Goal: Task Accomplishment & Management: Manage account settings

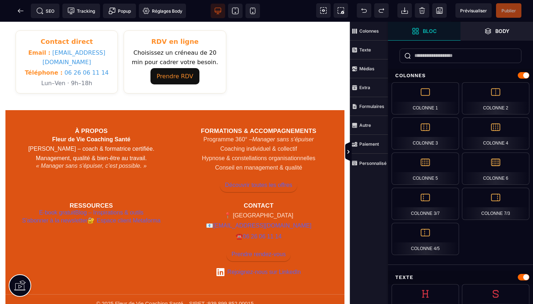
scroll to position [455, 0]
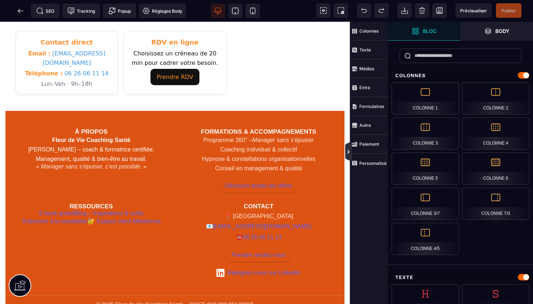
click at [348, 152] on icon at bounding box center [349, 152] width 6 height 6
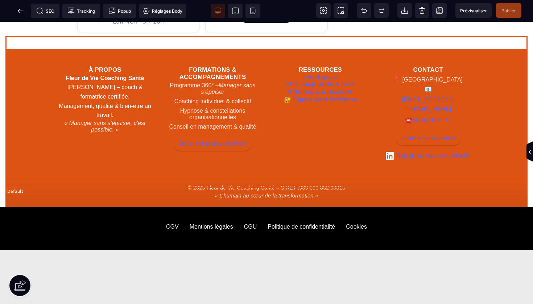
click at [517, 49] on footer "À propos Fleur de Vie Coaching Santé [PERSON_NAME] – coach & formatrice certifi…" at bounding box center [266, 128] width 522 height 159
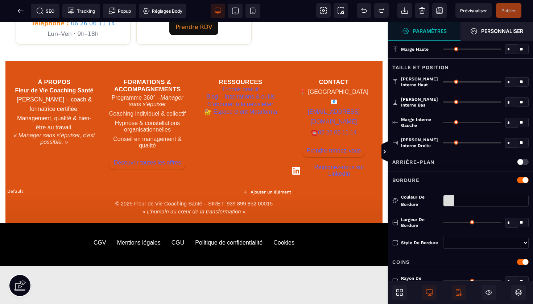
type input "*"
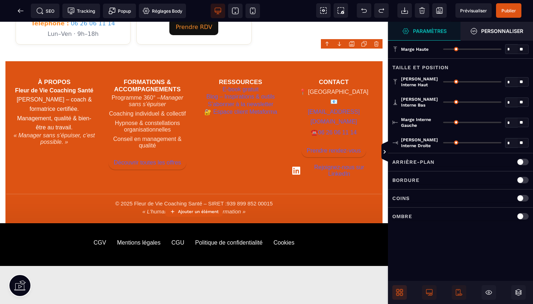
click at [398, 293] on icon at bounding box center [399, 292] width 7 height 7
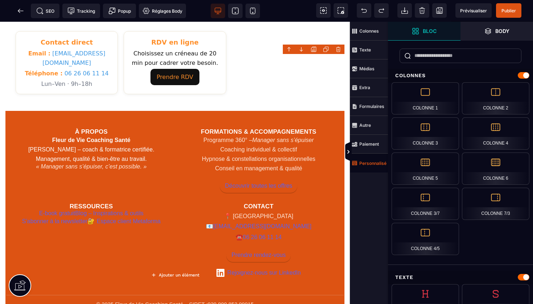
click at [368, 164] on strong "Personnalisé" at bounding box center [372, 163] width 27 height 5
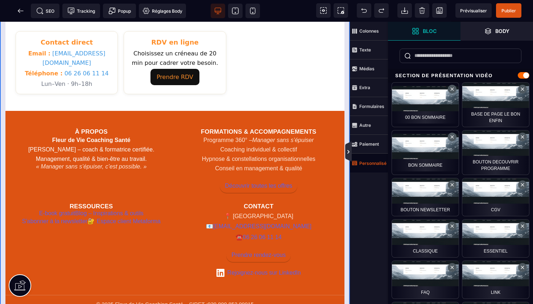
click at [350, 148] on icon at bounding box center [348, 151] width 7 height 20
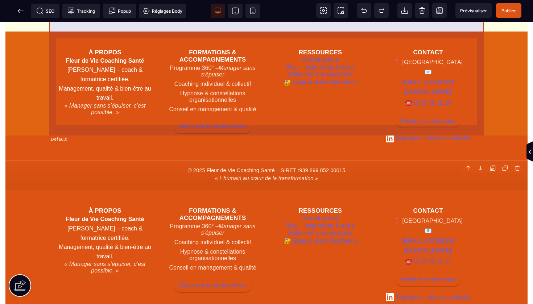
scroll to position [478, 0]
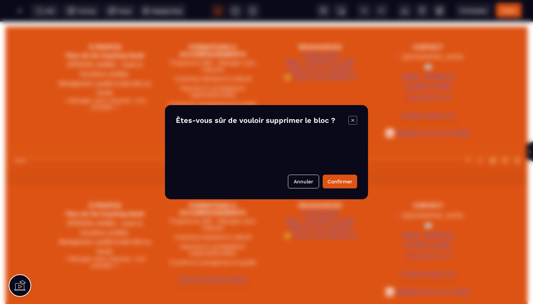
click at [517, 162] on body "B I U S A ******* Ajouter un élément Texte" at bounding box center [266, 152] width 533 height 304
click at [344, 180] on button "Confirmer" at bounding box center [340, 182] width 34 height 14
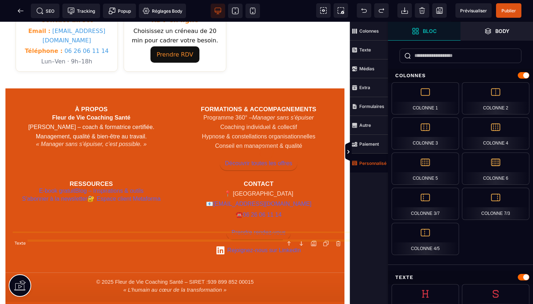
click at [349, 149] on div at bounding box center [266, 152] width 533 height 304
click at [347, 152] on div at bounding box center [266, 152] width 533 height 304
click at [348, 152] on div at bounding box center [266, 152] width 533 height 304
click at [282, 263] on div at bounding box center [266, 152] width 533 height 304
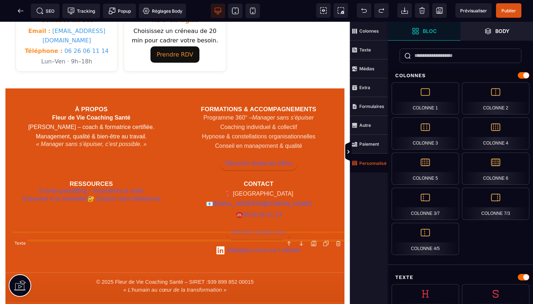
click at [349, 152] on div at bounding box center [266, 152] width 533 height 304
click at [348, 153] on div at bounding box center [266, 152] width 533 height 304
click at [237, 9] on div at bounding box center [266, 152] width 533 height 304
